Goal: Task Accomplishment & Management: Manage account settings

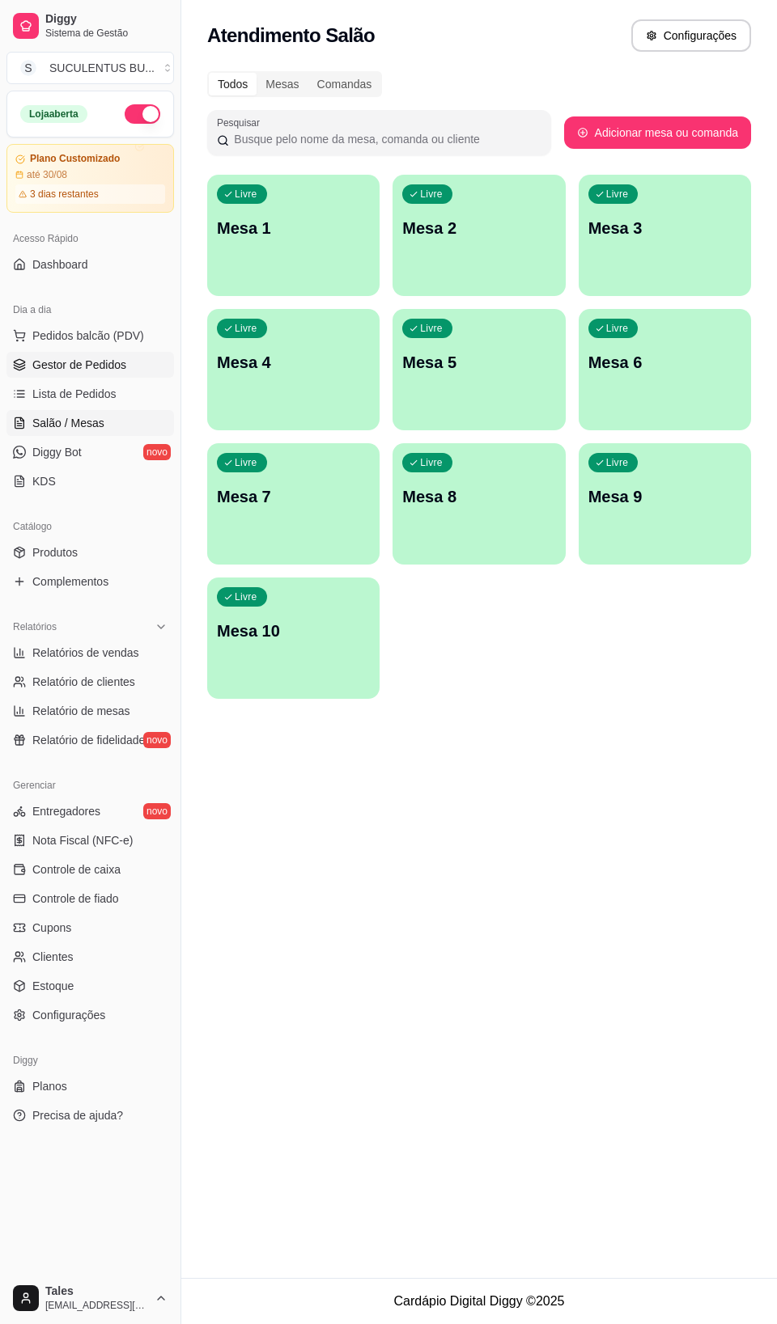
click at [83, 369] on span "Gestor de Pedidos" at bounding box center [79, 365] width 94 height 16
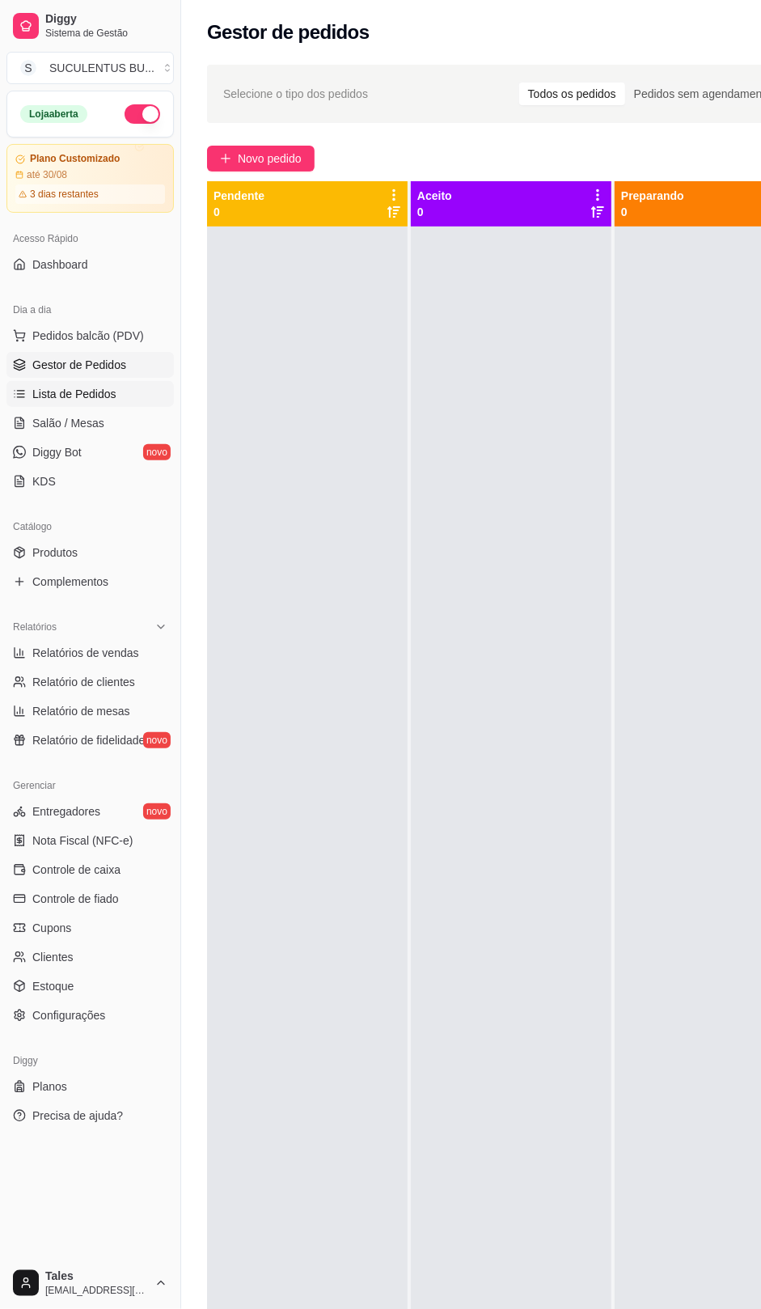
click at [94, 400] on span "Lista de Pedidos" at bounding box center [74, 394] width 84 height 16
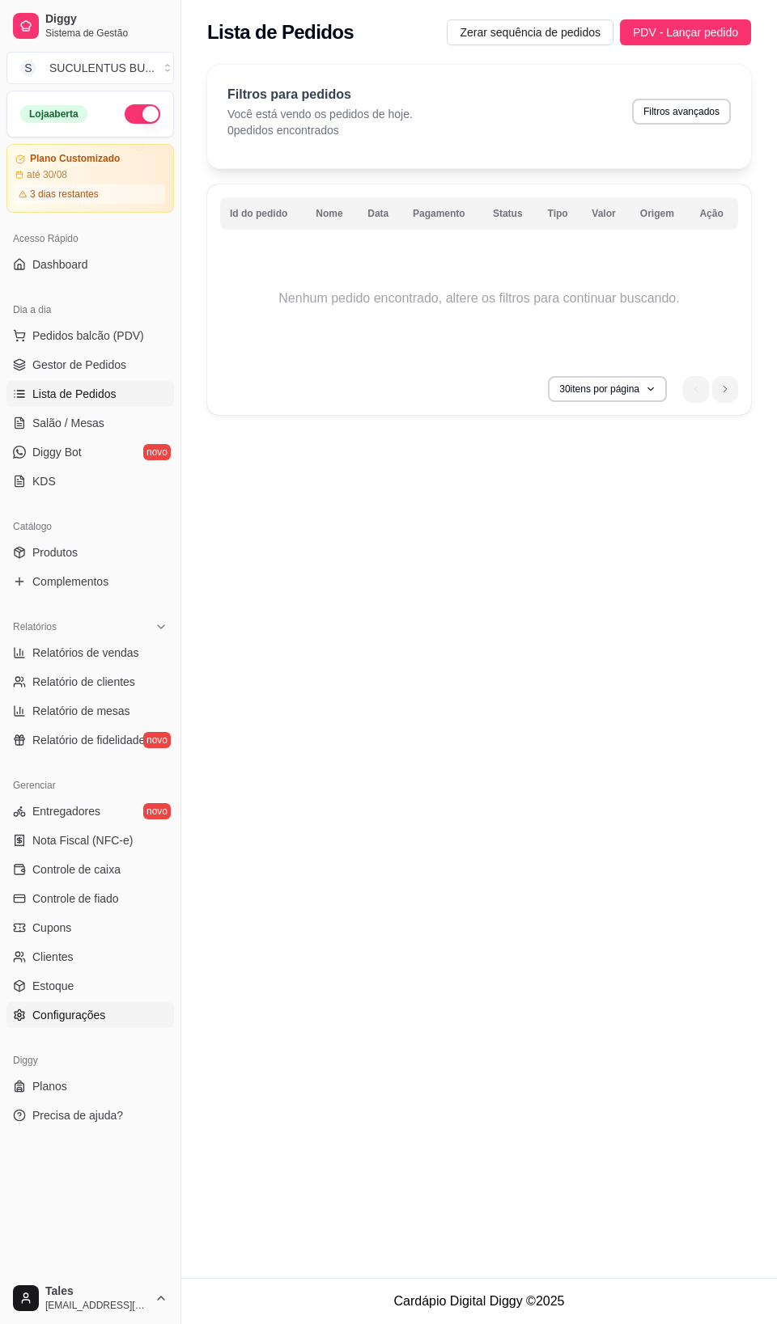
click at [89, 1018] on span "Configurações" at bounding box center [68, 1015] width 73 height 16
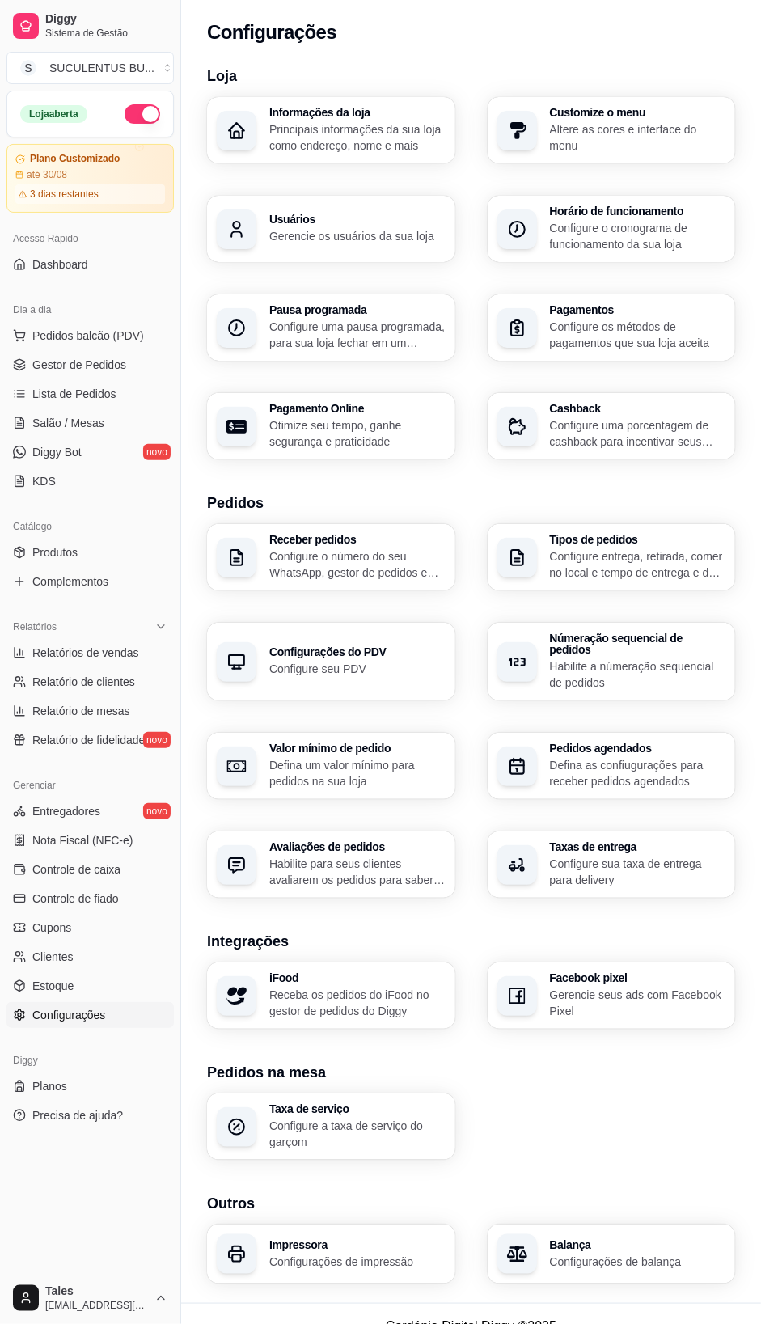
click at [371, 1254] on p "Configurações de impressão" at bounding box center [357, 1262] width 176 height 16
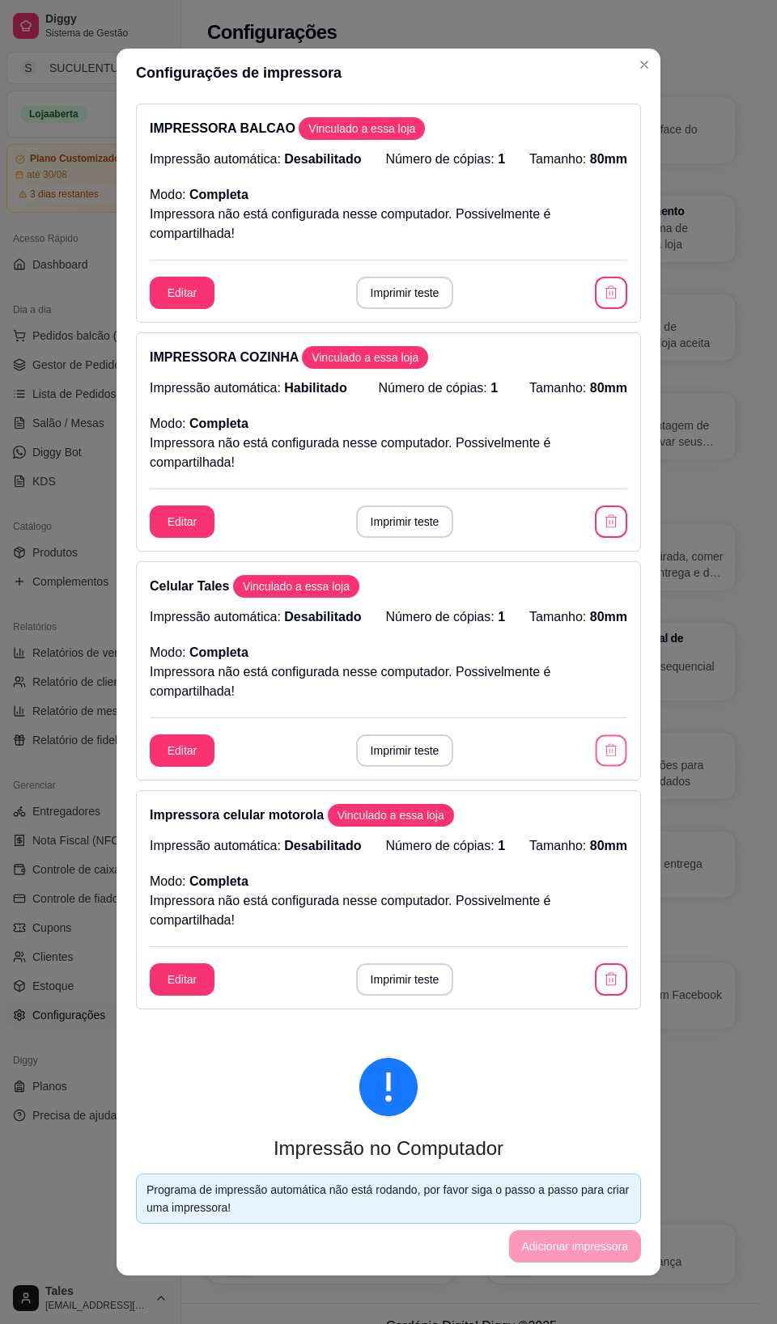
click at [603, 753] on icon "button" at bounding box center [610, 750] width 15 height 15
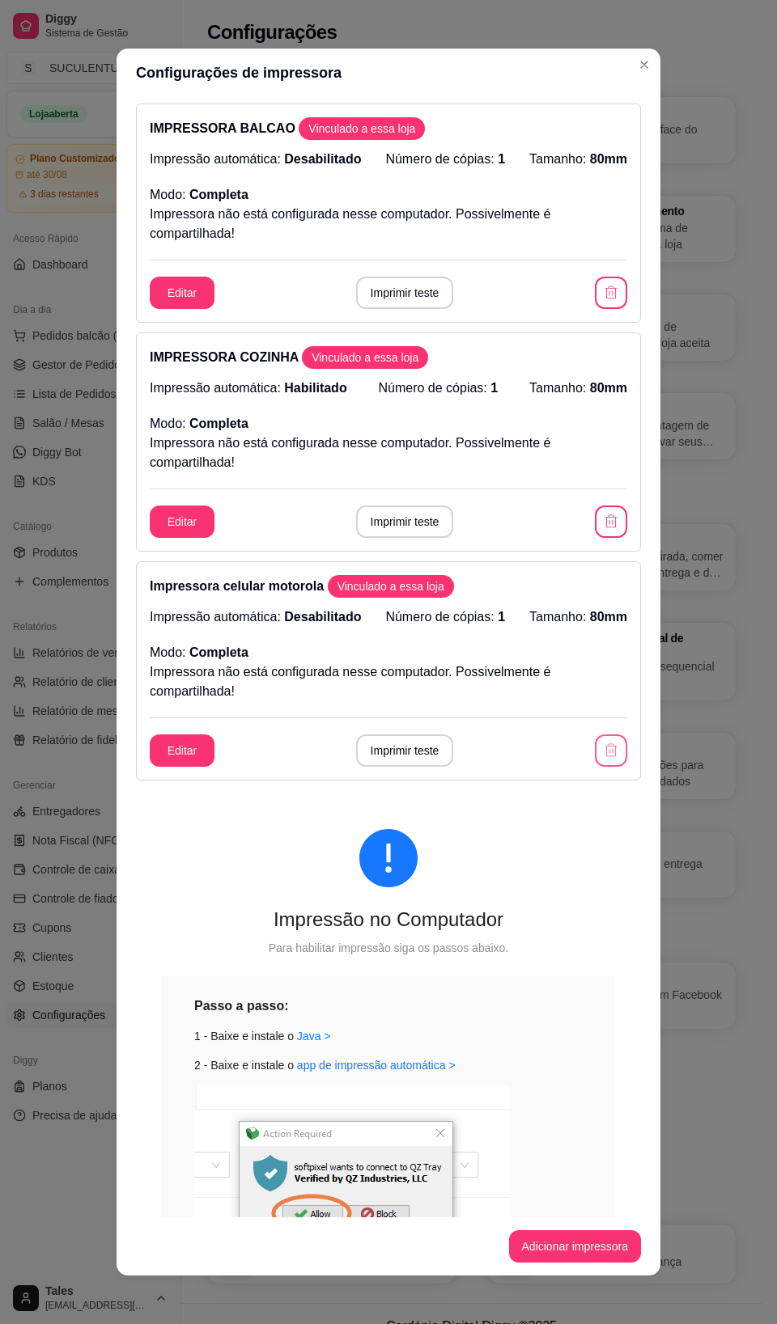
click at [603, 751] on icon "button" at bounding box center [611, 751] width 16 height 16
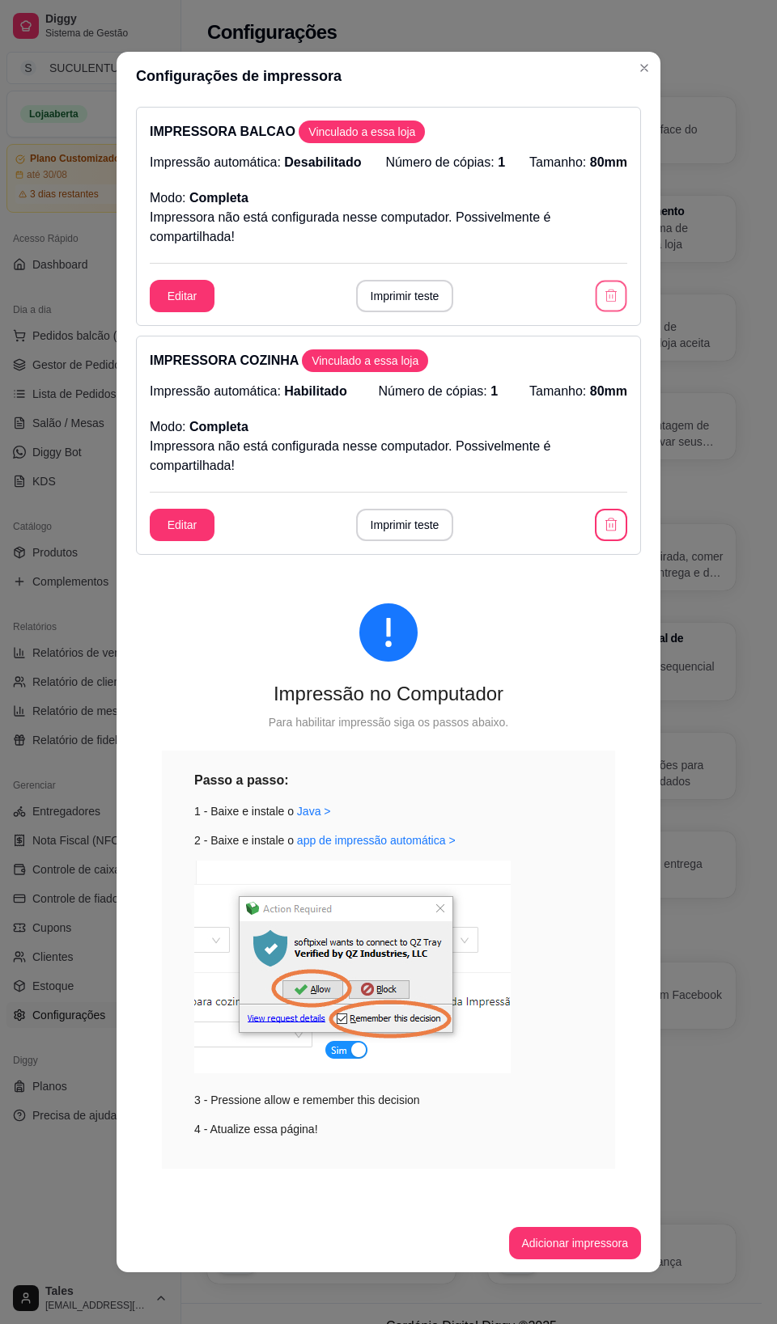
click at [603, 298] on icon "button" at bounding box center [610, 296] width 15 height 15
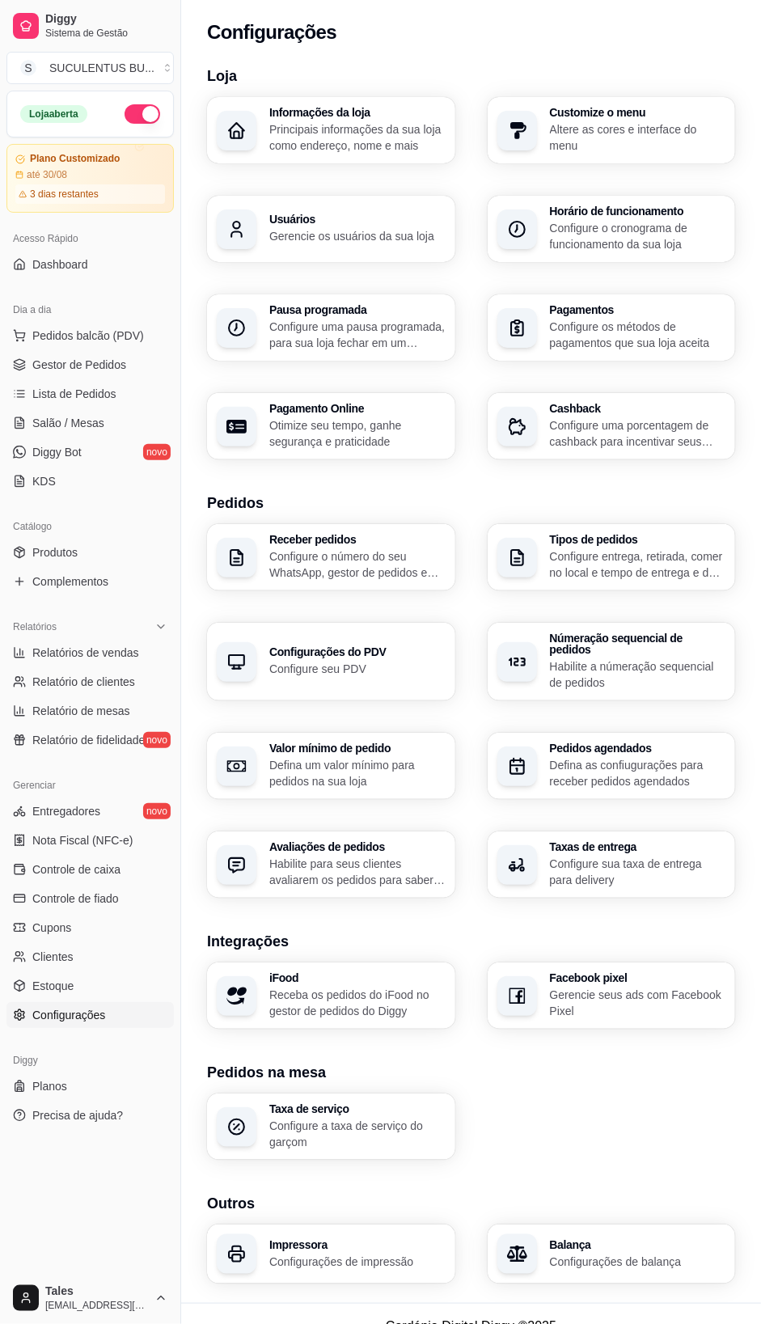
click at [317, 1239] on h3 "Impressora" at bounding box center [357, 1244] width 176 height 11
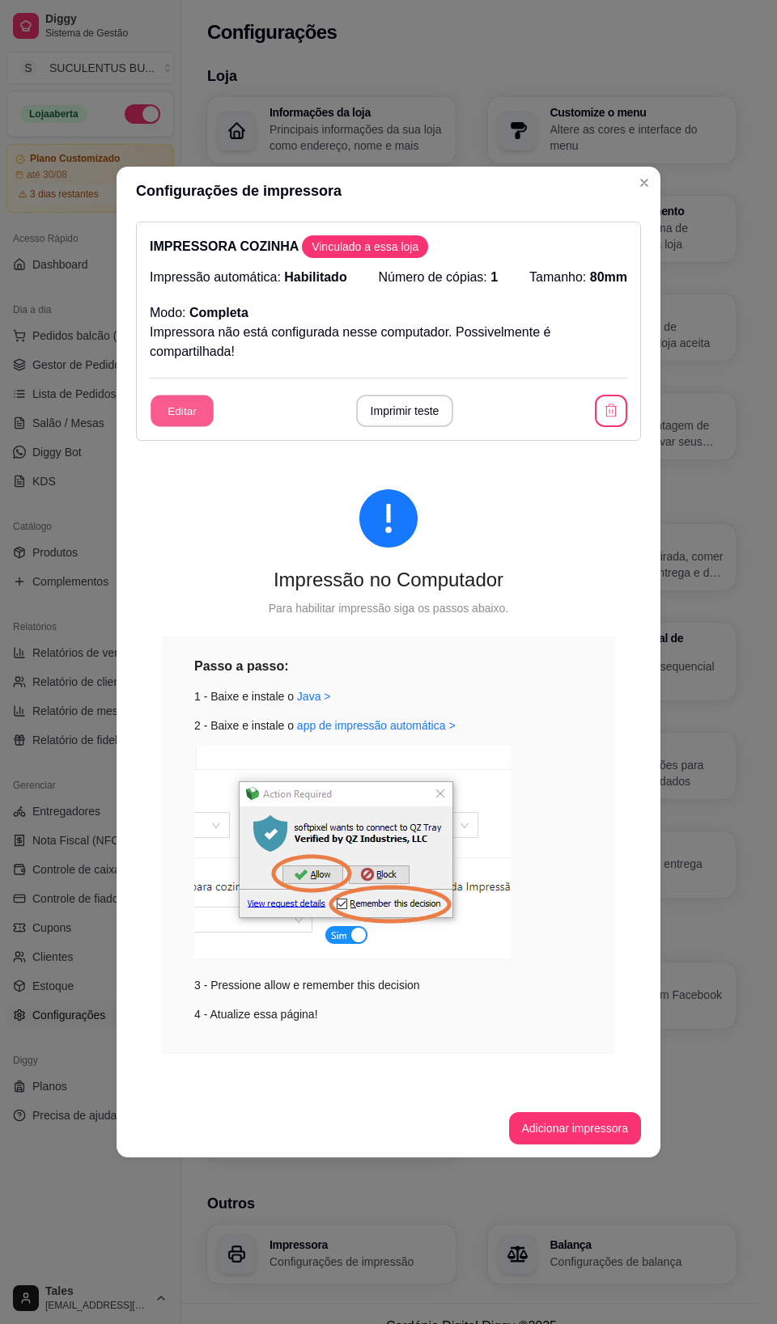
click at [174, 413] on button "Editar" at bounding box center [181, 412] width 63 height 32
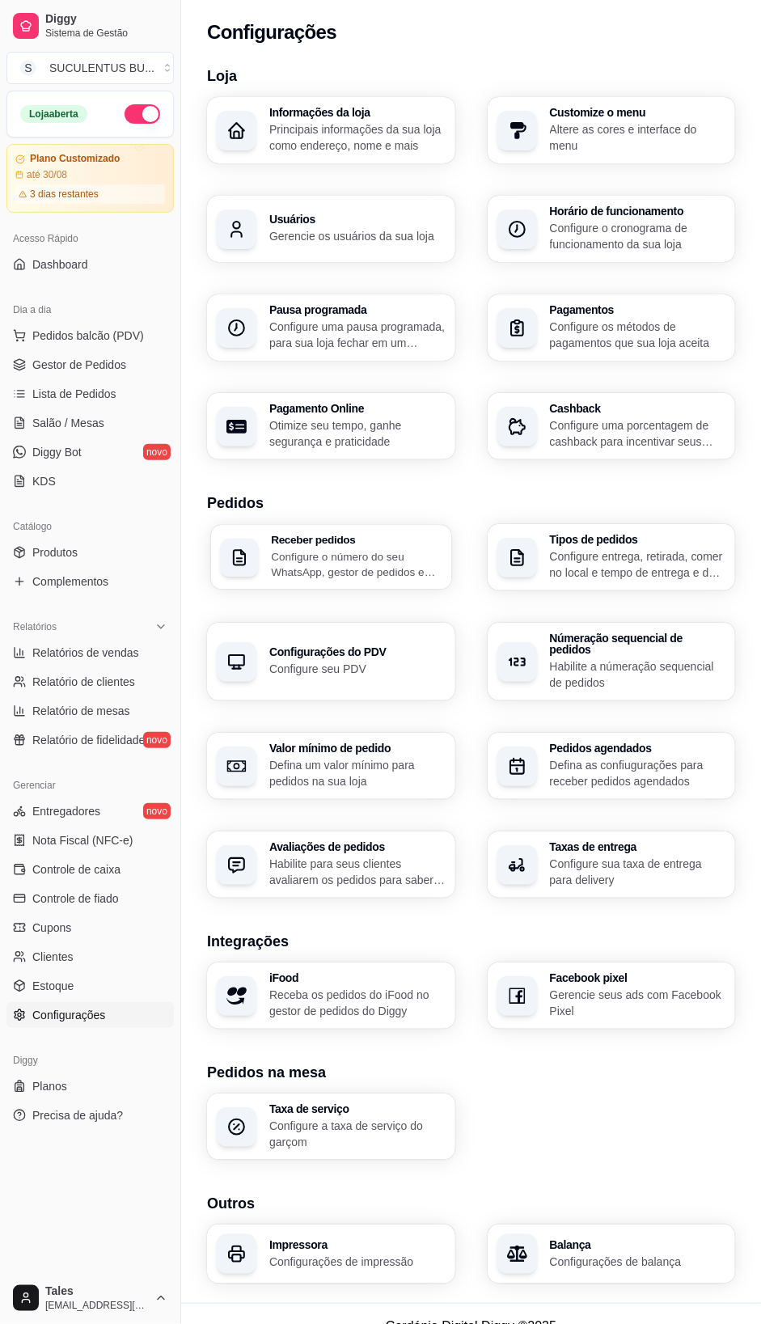
click at [342, 563] on p "Configure o número do seu WhatsApp, gestor de pedidos e outros" at bounding box center [356, 565] width 171 height 32
click at [600, 555] on p "Configure entrega, retirada, comer no local e tempo de entrega e de retirada" at bounding box center [638, 565] width 176 height 32
click at [588, 862] on p "Configure sua taxa de entrega para delivery" at bounding box center [638, 872] width 176 height 32
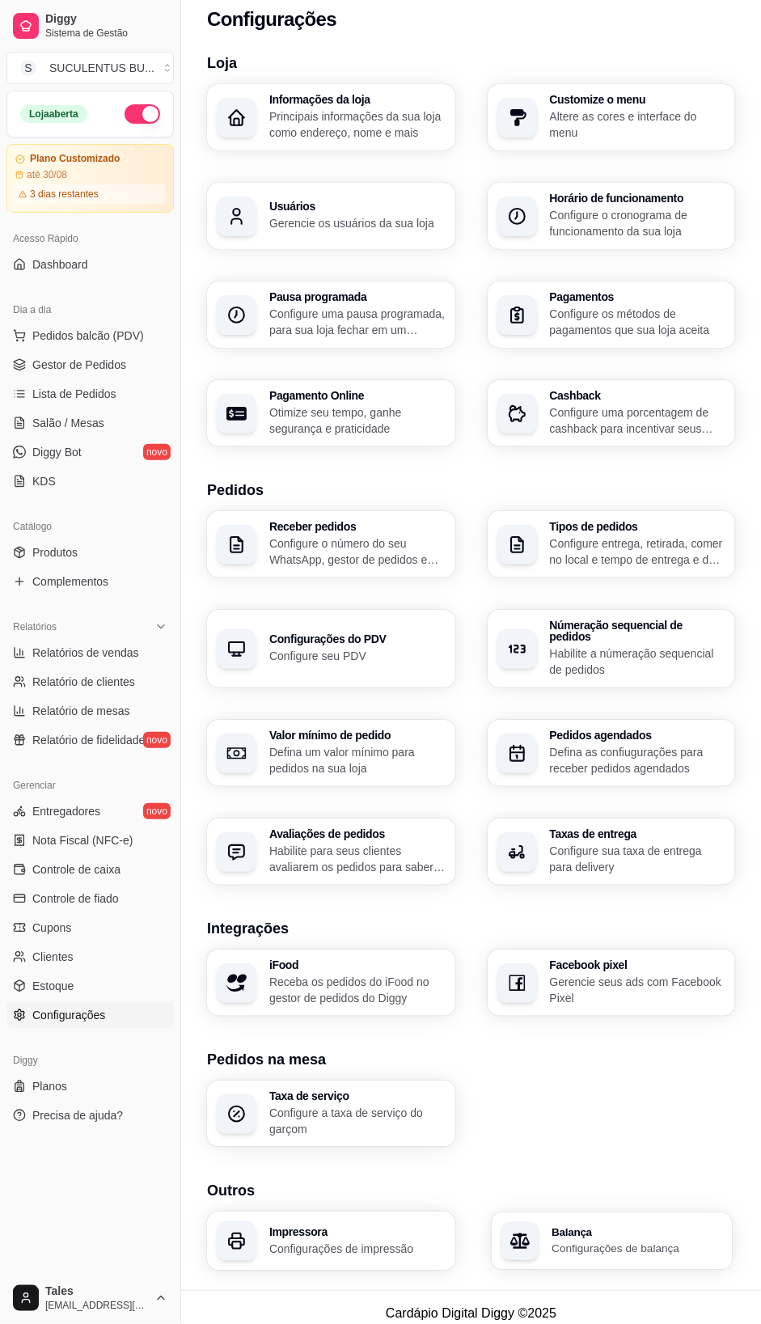
click at [642, 1241] on p "Configurações de balança" at bounding box center [637, 1248] width 171 height 15
click at [87, 366] on span "Gestor de Pedidos" at bounding box center [79, 365] width 94 height 16
